Goal: Information Seeking & Learning: Find specific fact

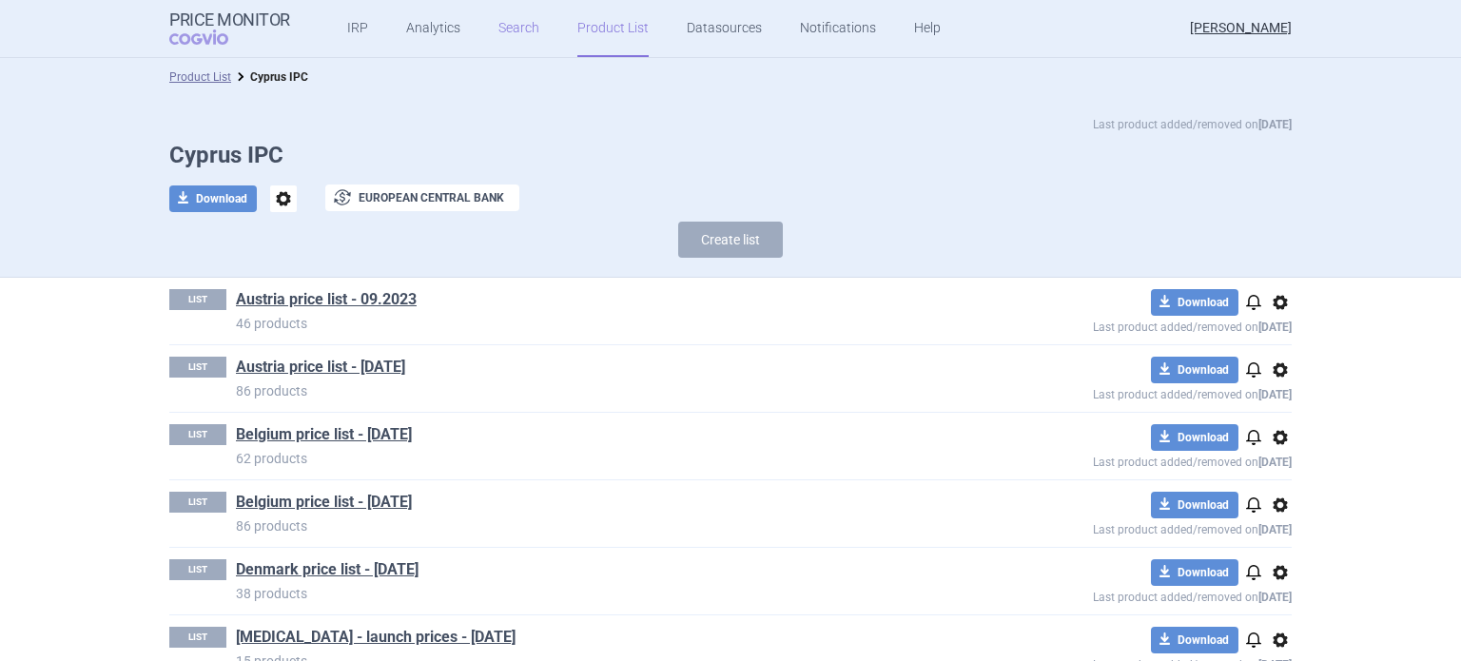
click at [510, 29] on link "Search" at bounding box center [518, 28] width 41 height 57
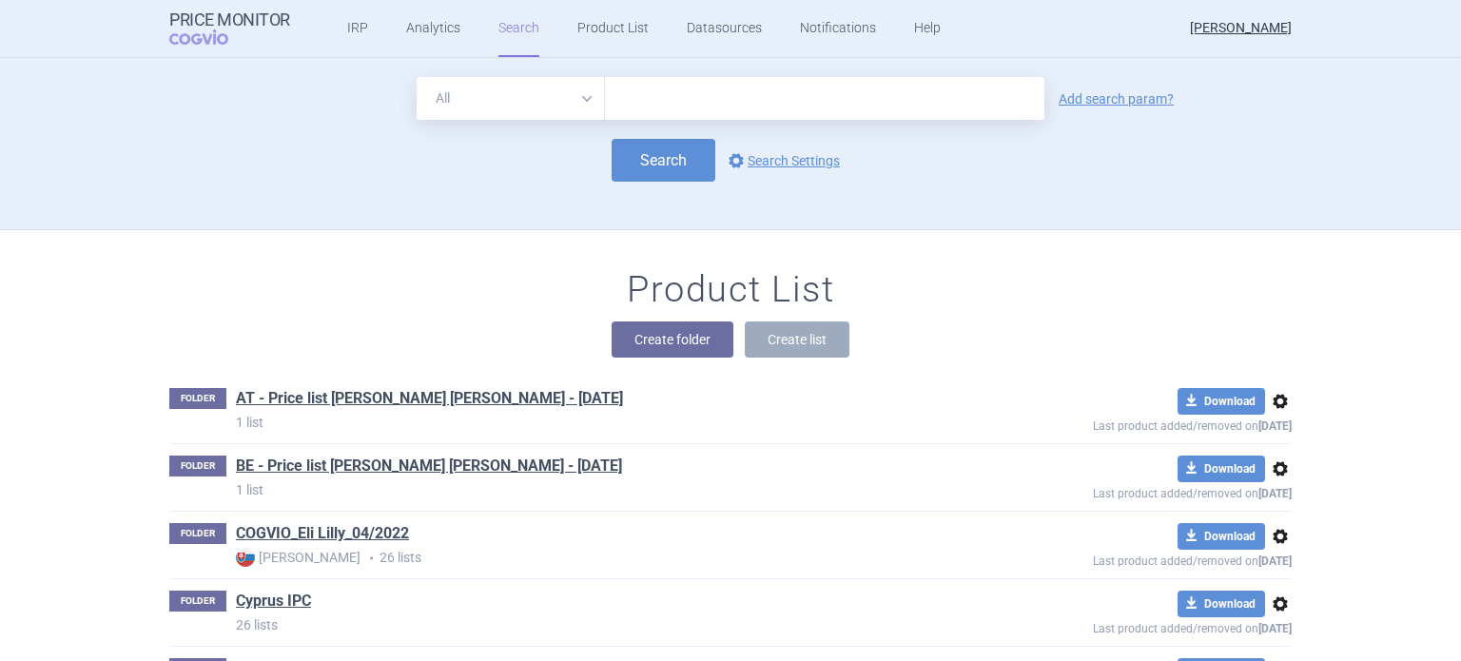
click at [576, 96] on select "All Brand Name ATC Company Active Substance Country Newer than" at bounding box center [511, 98] width 188 height 43
select select "brandName"
click at [417, 77] on select "All Brand Name ATC Company Active Substance Country Newer than" at bounding box center [511, 98] width 188 height 43
click at [1096, 96] on link "Add search param?" at bounding box center [1115, 98] width 115 height 13
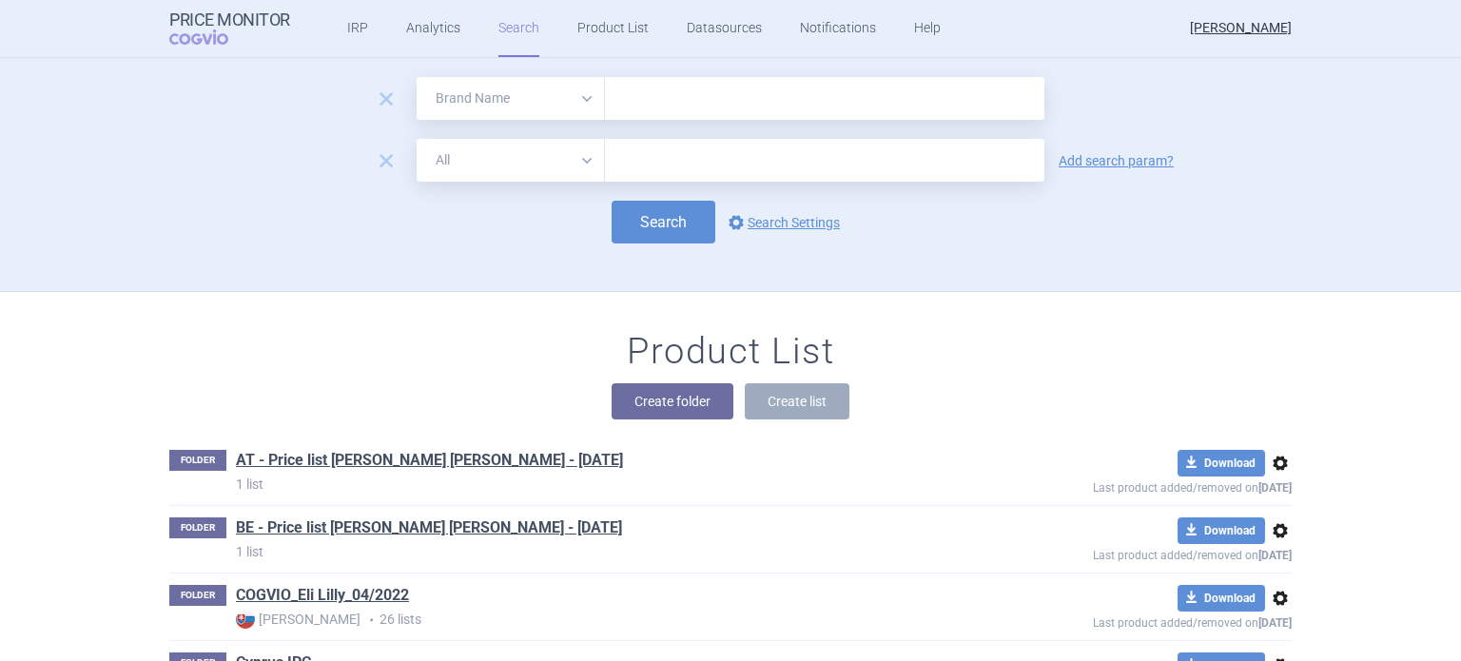
click at [579, 163] on select "All Brand Name ATC Company Active Substance Country Newer than" at bounding box center [511, 160] width 188 height 43
select select "country"
click at [417, 139] on select "All Brand Name ATC Company Active Substance Country Newer than" at bounding box center [511, 160] width 188 height 43
click at [1080, 165] on link "Add search param?" at bounding box center [1115, 160] width 115 height 13
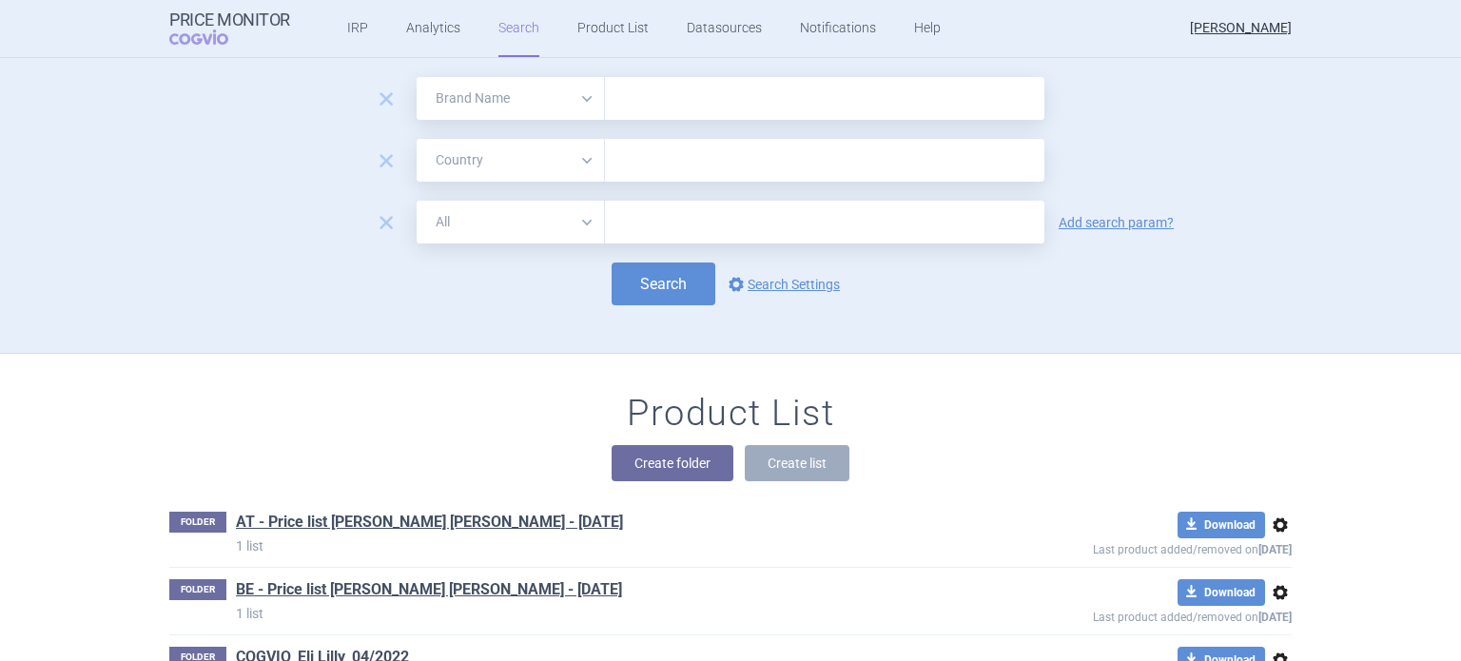
click at [581, 211] on select "All Brand Name ATC Company Active Substance Country Newer than" at bounding box center [511, 222] width 188 height 43
select select "mah"
click at [417, 201] on select "All Brand Name ATC Company Active Substance Country Newer than" at bounding box center [511, 222] width 188 height 43
click at [650, 101] on input "text" at bounding box center [824, 98] width 439 height 43
click at [668, 162] on input "text" at bounding box center [824, 160] width 420 height 25
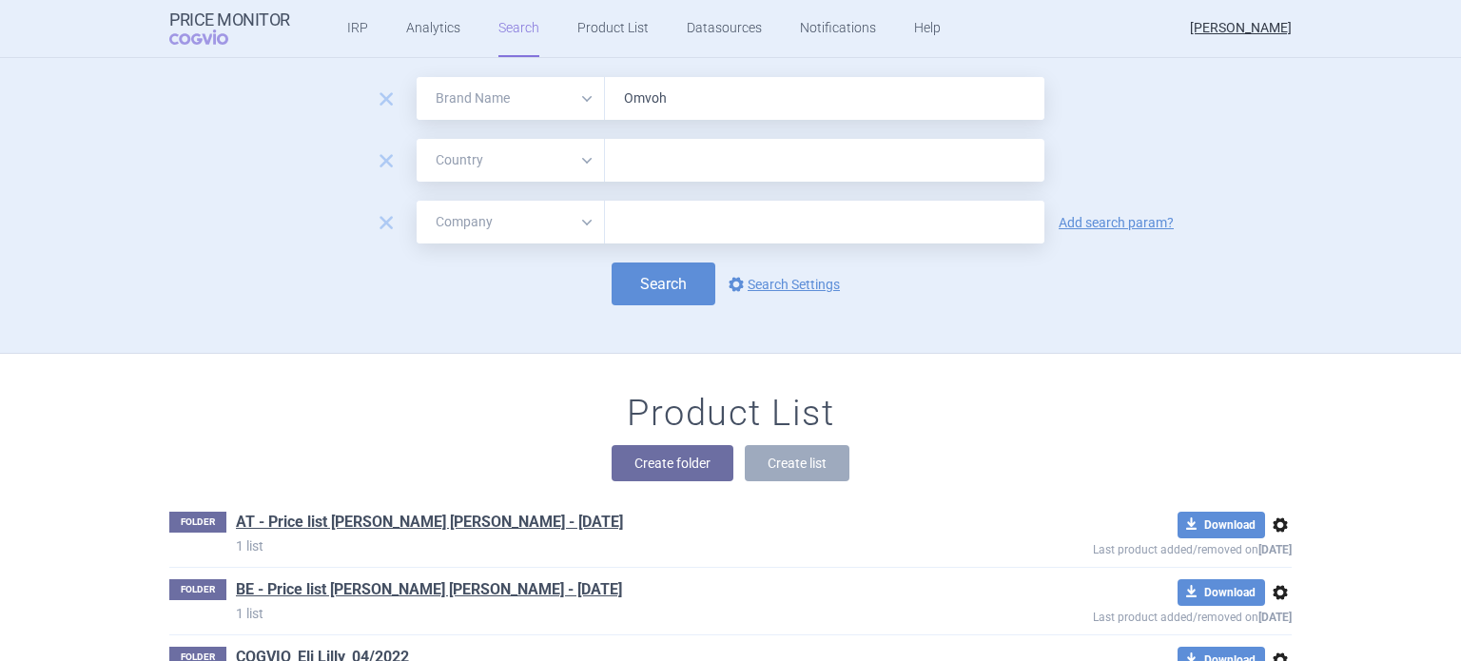
drag, startPoint x: 681, startPoint y: 104, endPoint x: 598, endPoint y: 106, distance: 82.8
click at [605, 106] on input "Omvoh" at bounding box center [824, 98] width 439 height 43
type input "Jaypirca"
click at [666, 159] on input "text" at bounding box center [824, 160] width 420 height 25
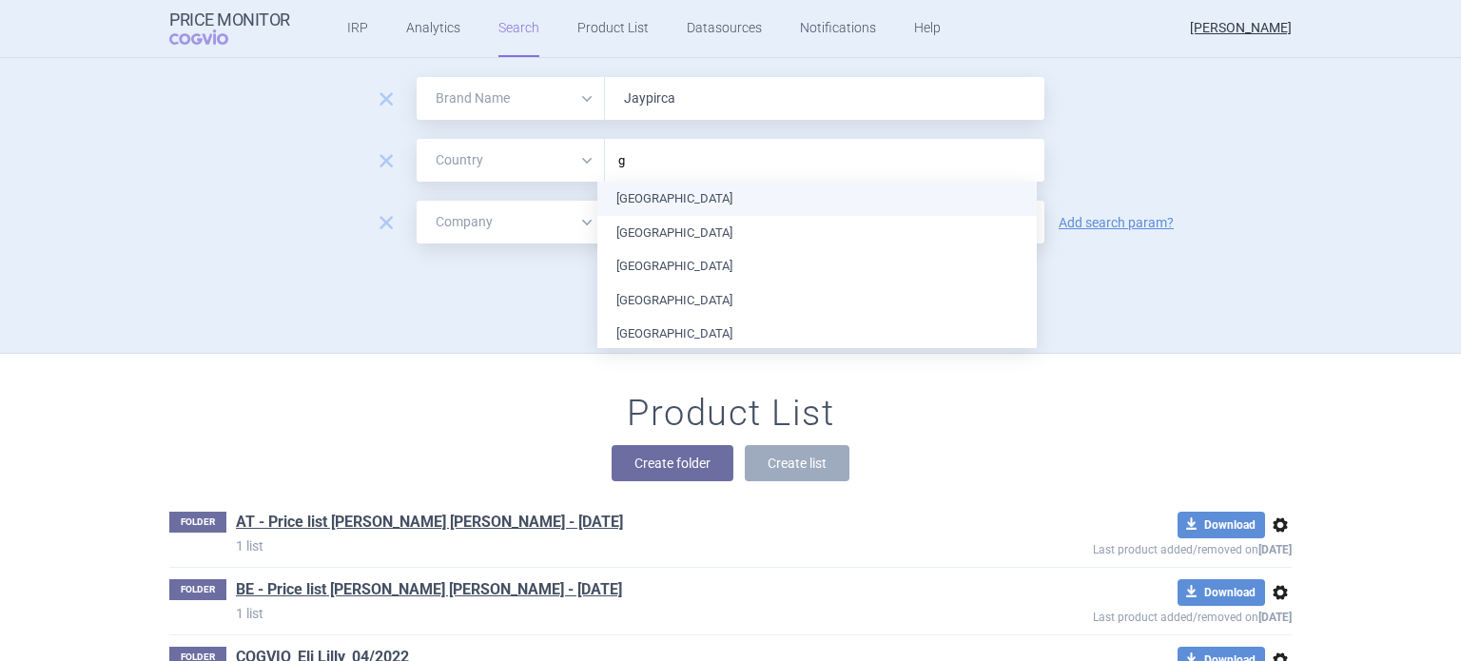
type input "gr"
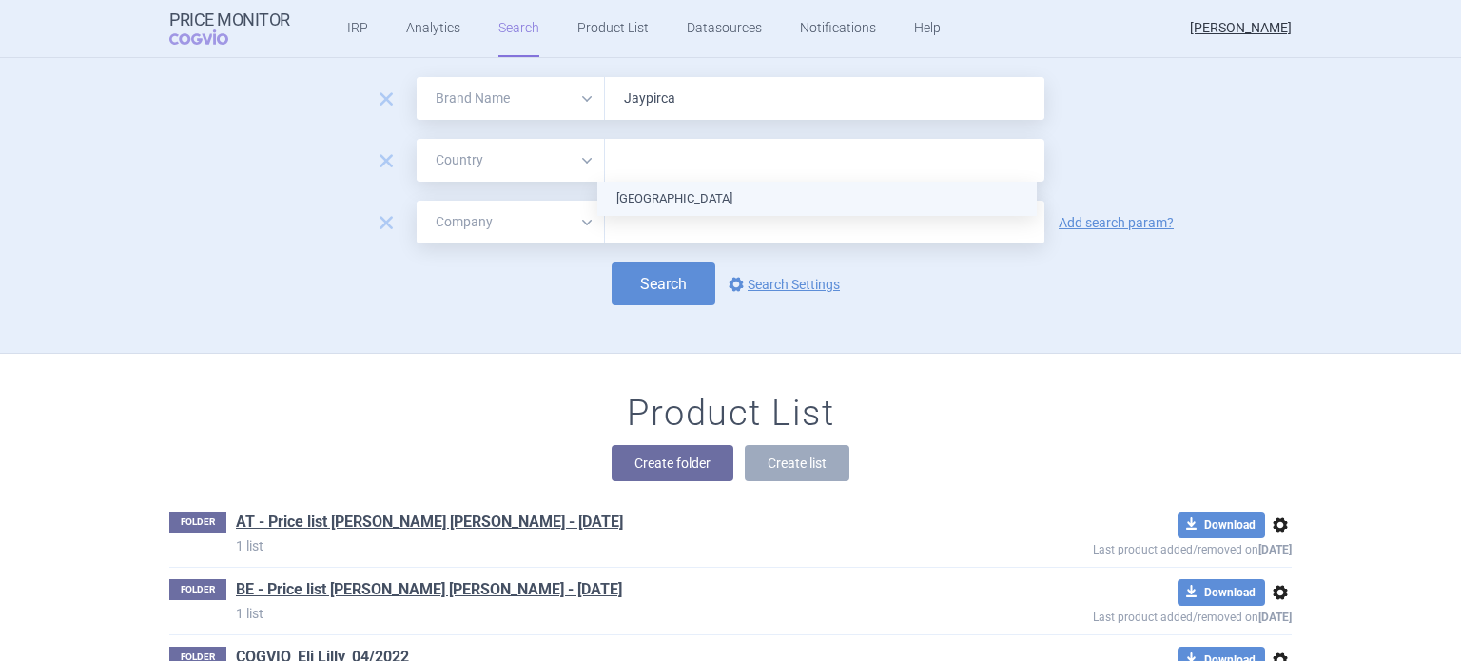
click at [680, 198] on ul "[GEOGRAPHIC_DATA]" at bounding box center [816, 199] width 439 height 34
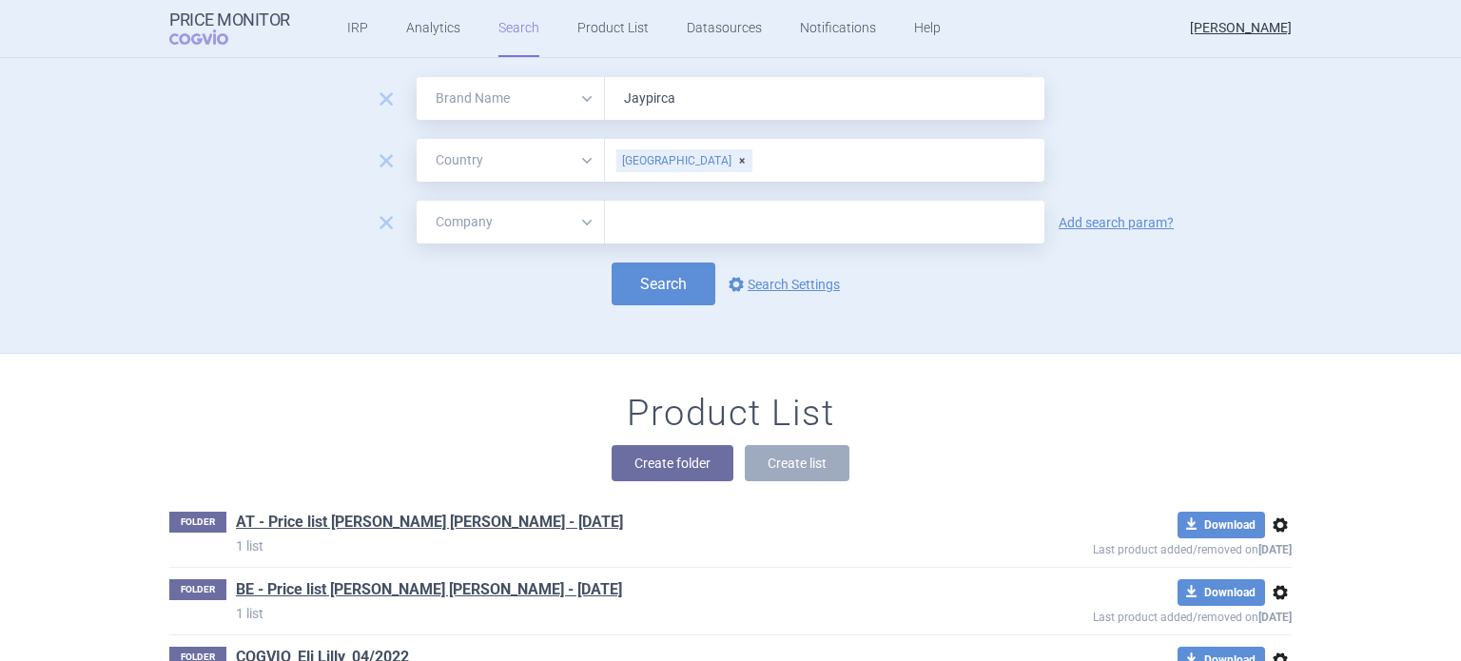
click at [1115, 124] on form "remove All Brand Name ATC Company Active Substance Country Newer than Jaypirca …" at bounding box center [730, 191] width 1122 height 228
click at [675, 220] on input "text" at bounding box center [824, 222] width 439 height 43
type input "Lilly"
click at [653, 291] on button "Search" at bounding box center [663, 283] width 104 height 43
select select "brandName"
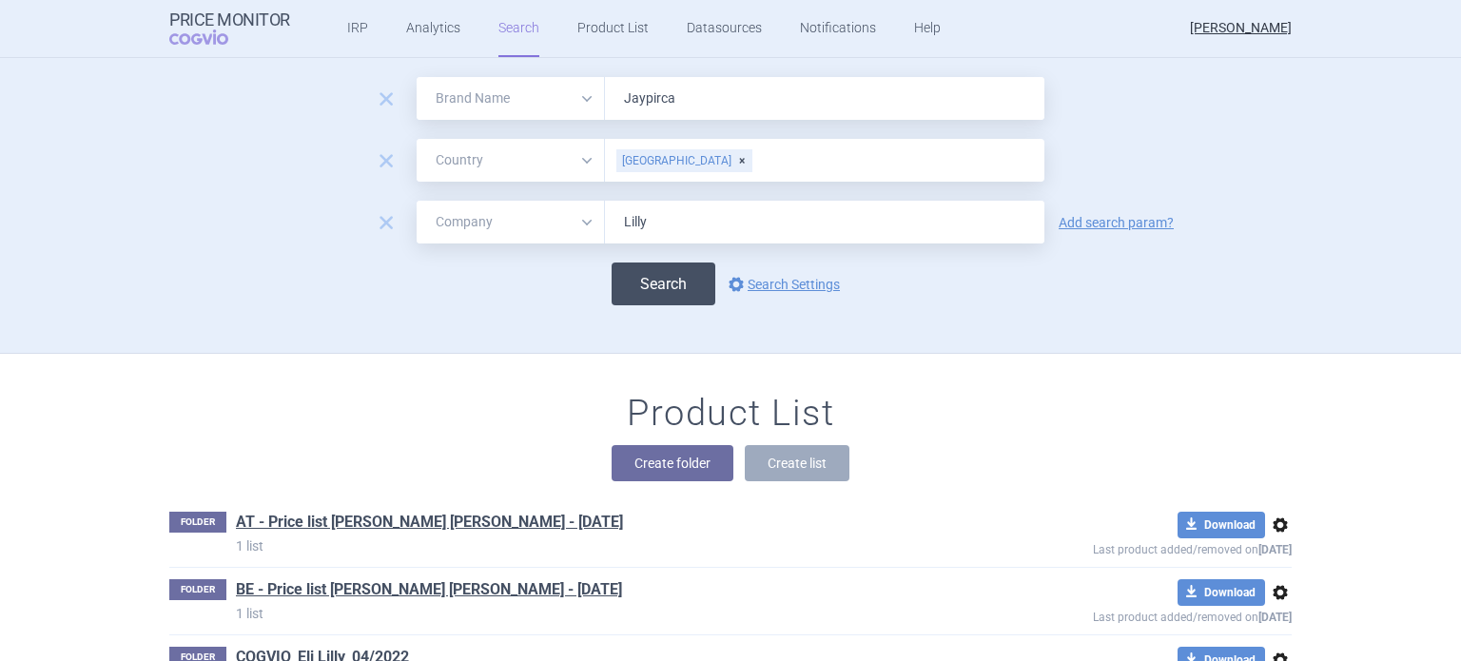
select select "country"
select select "mah"
